Goal: Task Accomplishment & Management: Manage account settings

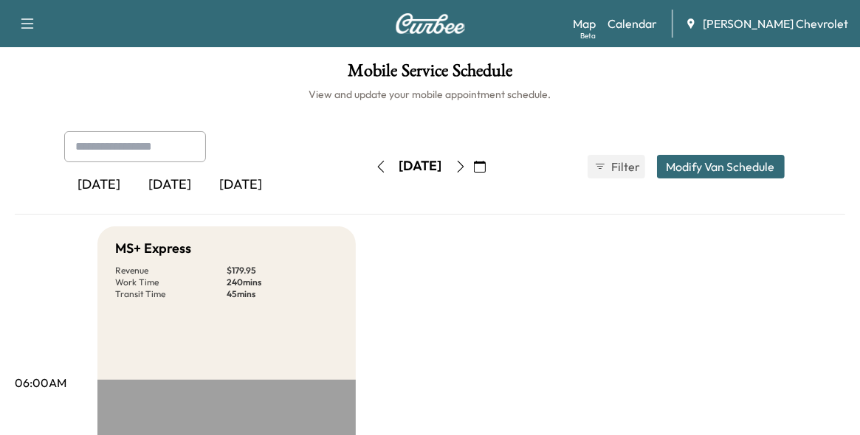
click at [173, 182] on div "[DATE]" at bounding box center [170, 185] width 71 height 34
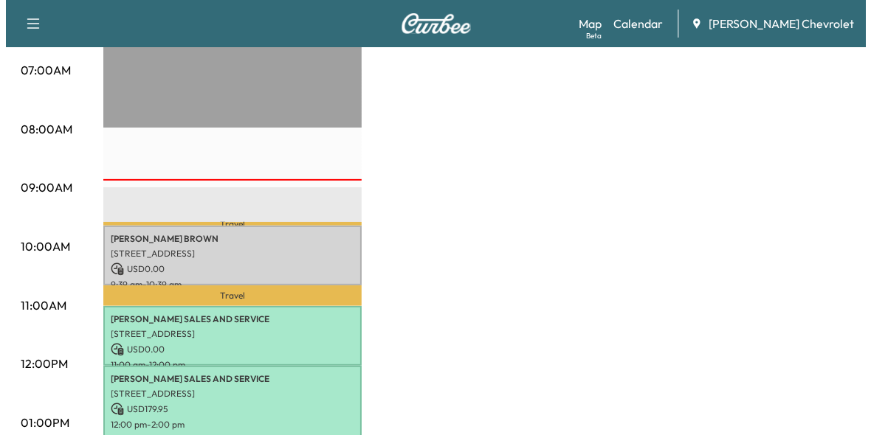
scroll to position [369, 0]
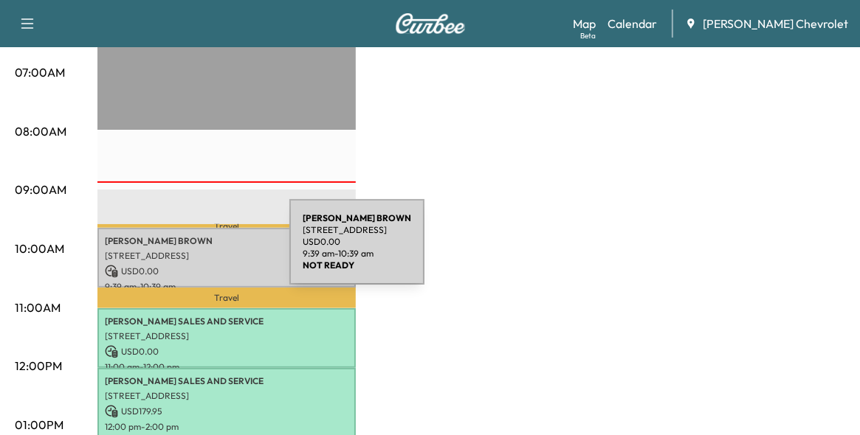
click at [179, 251] on p "[STREET_ADDRESS]" at bounding box center [227, 256] width 244 height 12
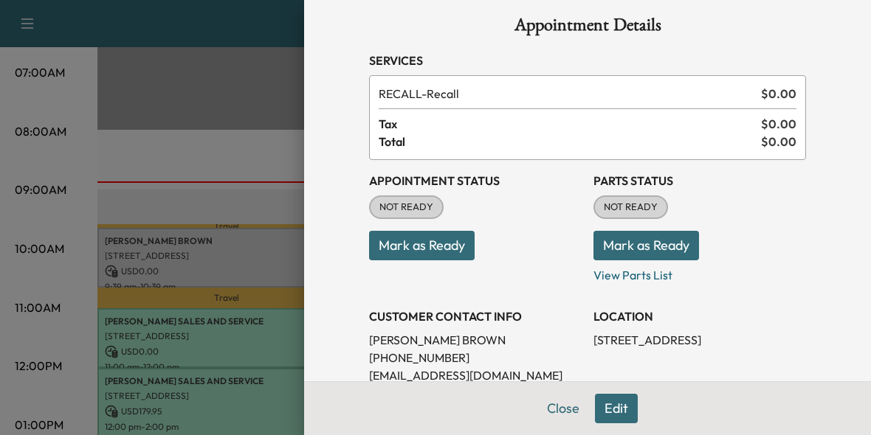
scroll to position [0, 0]
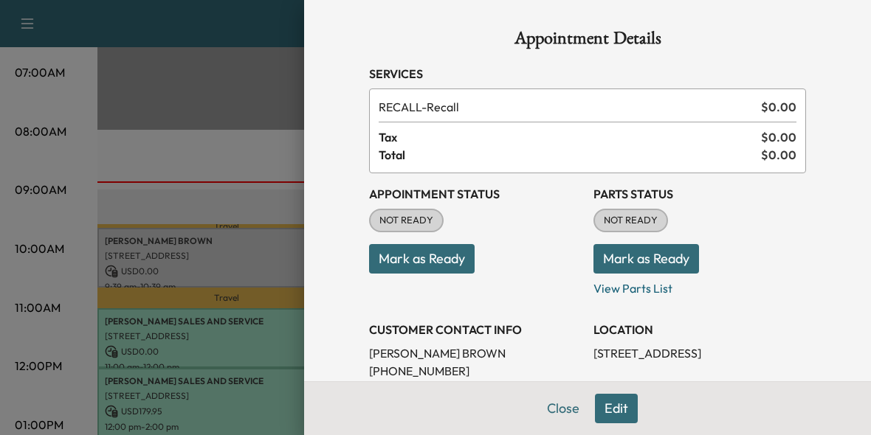
click at [169, 254] on div at bounding box center [435, 217] width 871 height 435
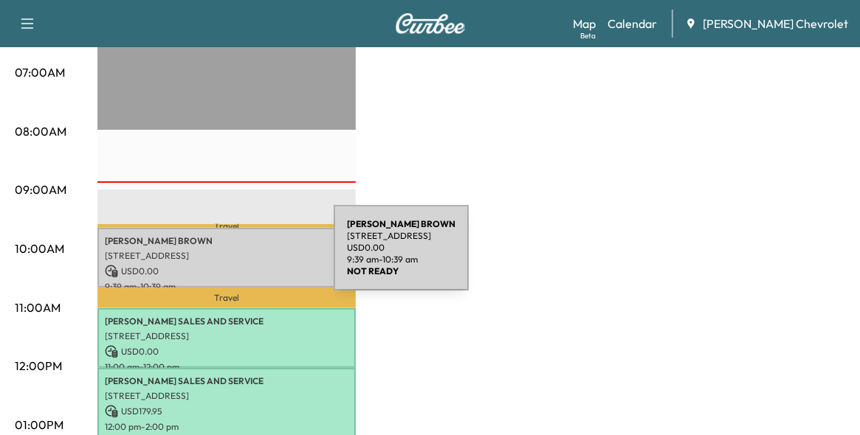
click at [223, 257] on p "[STREET_ADDRESS]" at bounding box center [227, 256] width 244 height 12
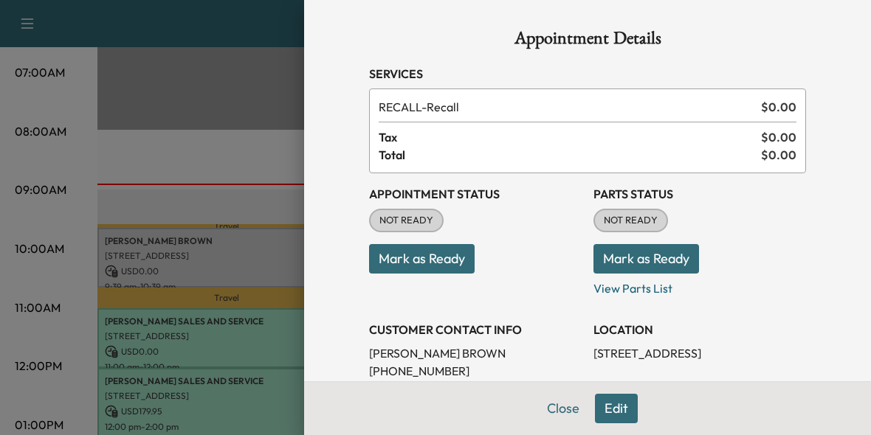
click at [607, 403] on button "Edit" at bounding box center [616, 409] width 43 height 30
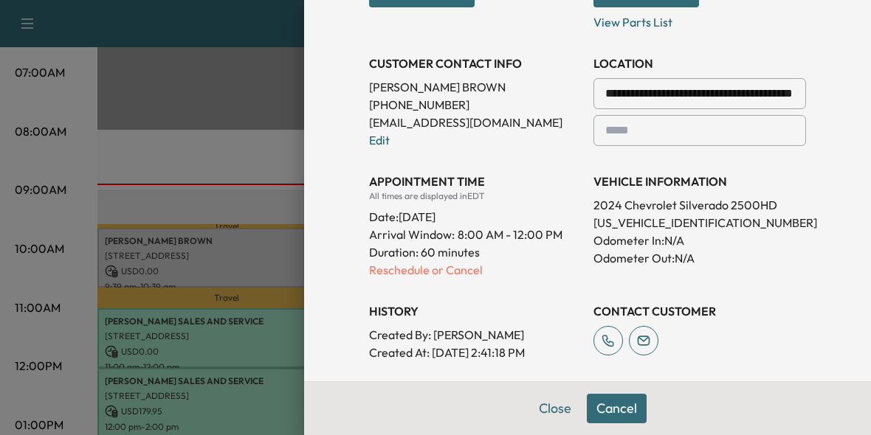
scroll to position [295, 0]
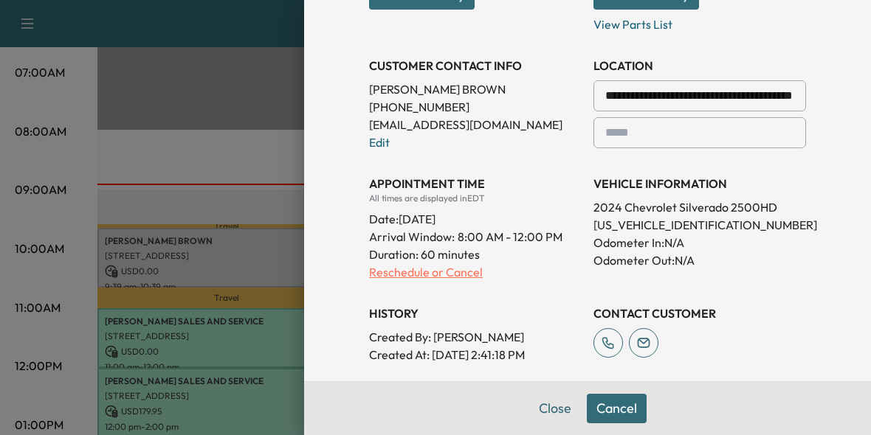
click at [391, 270] on p "Reschedule or Cancel" at bounding box center [475, 272] width 213 height 18
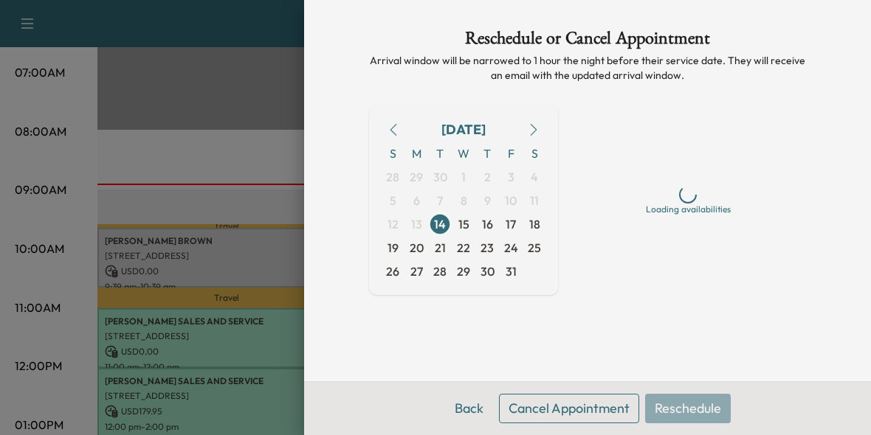
scroll to position [0, 0]
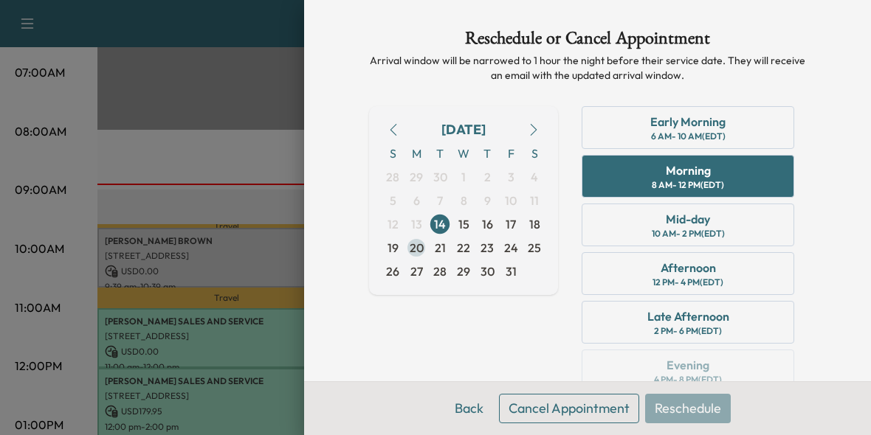
click at [410, 247] on span "20" at bounding box center [417, 248] width 14 height 18
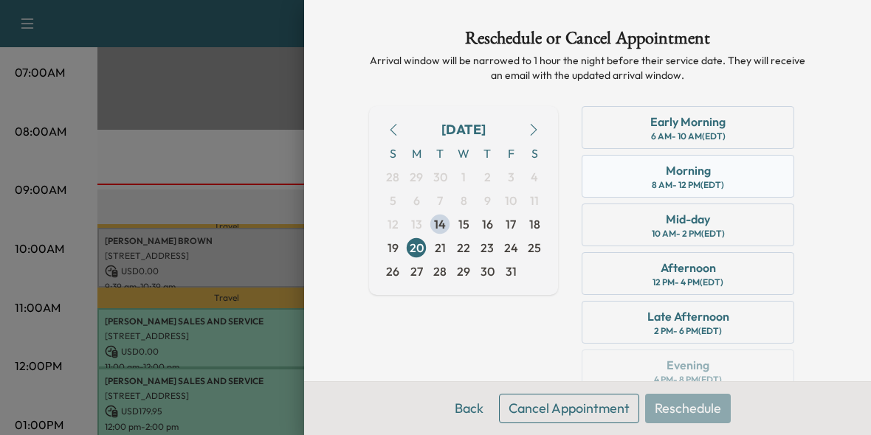
click at [671, 174] on div "Morning" at bounding box center [688, 171] width 45 height 18
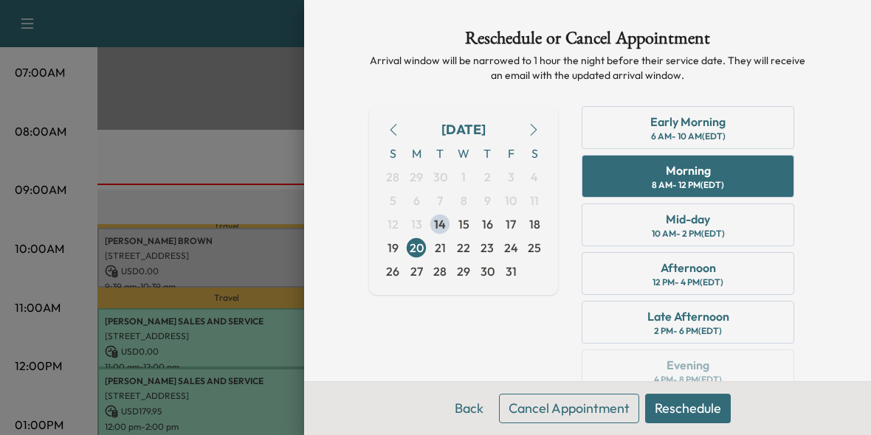
click at [673, 409] on button "Reschedule" at bounding box center [688, 409] width 86 height 30
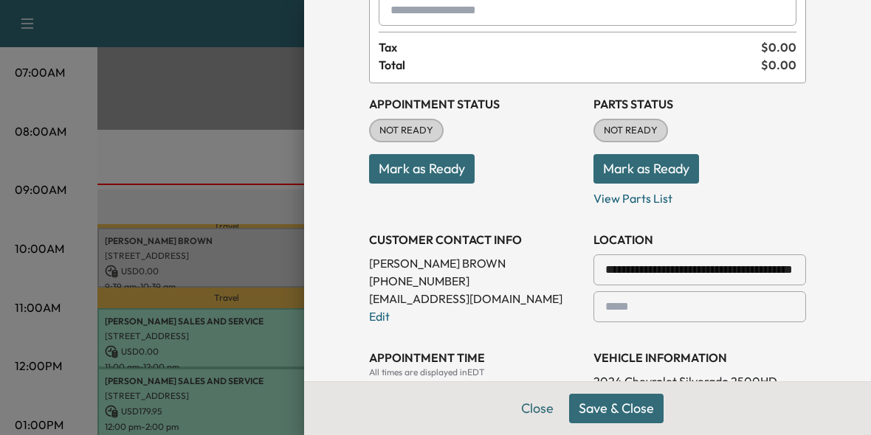
scroll to position [148, 0]
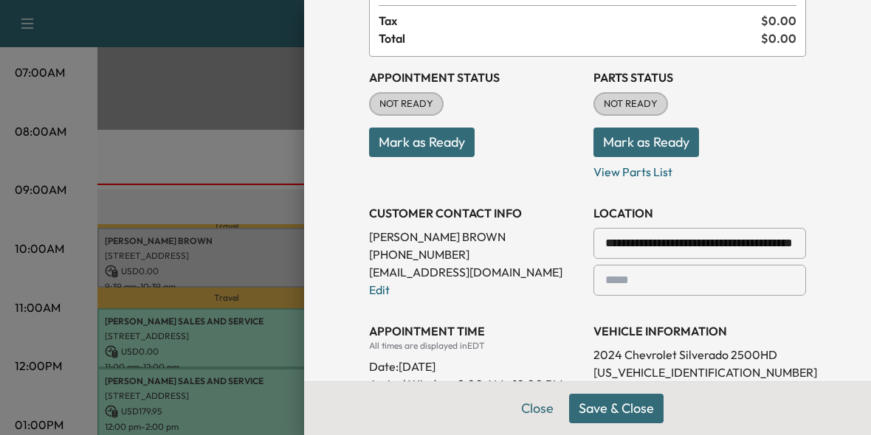
click at [605, 404] on button "Save & Close" at bounding box center [616, 409] width 94 height 30
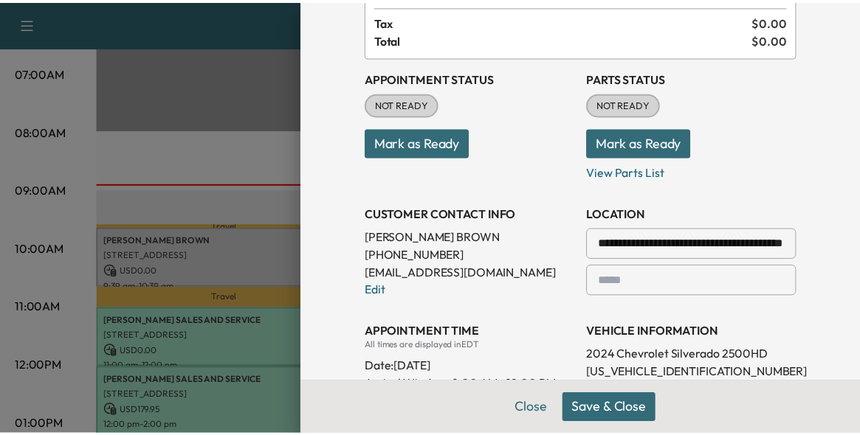
scroll to position [117, 0]
